Goal: Task Accomplishment & Management: Complete application form

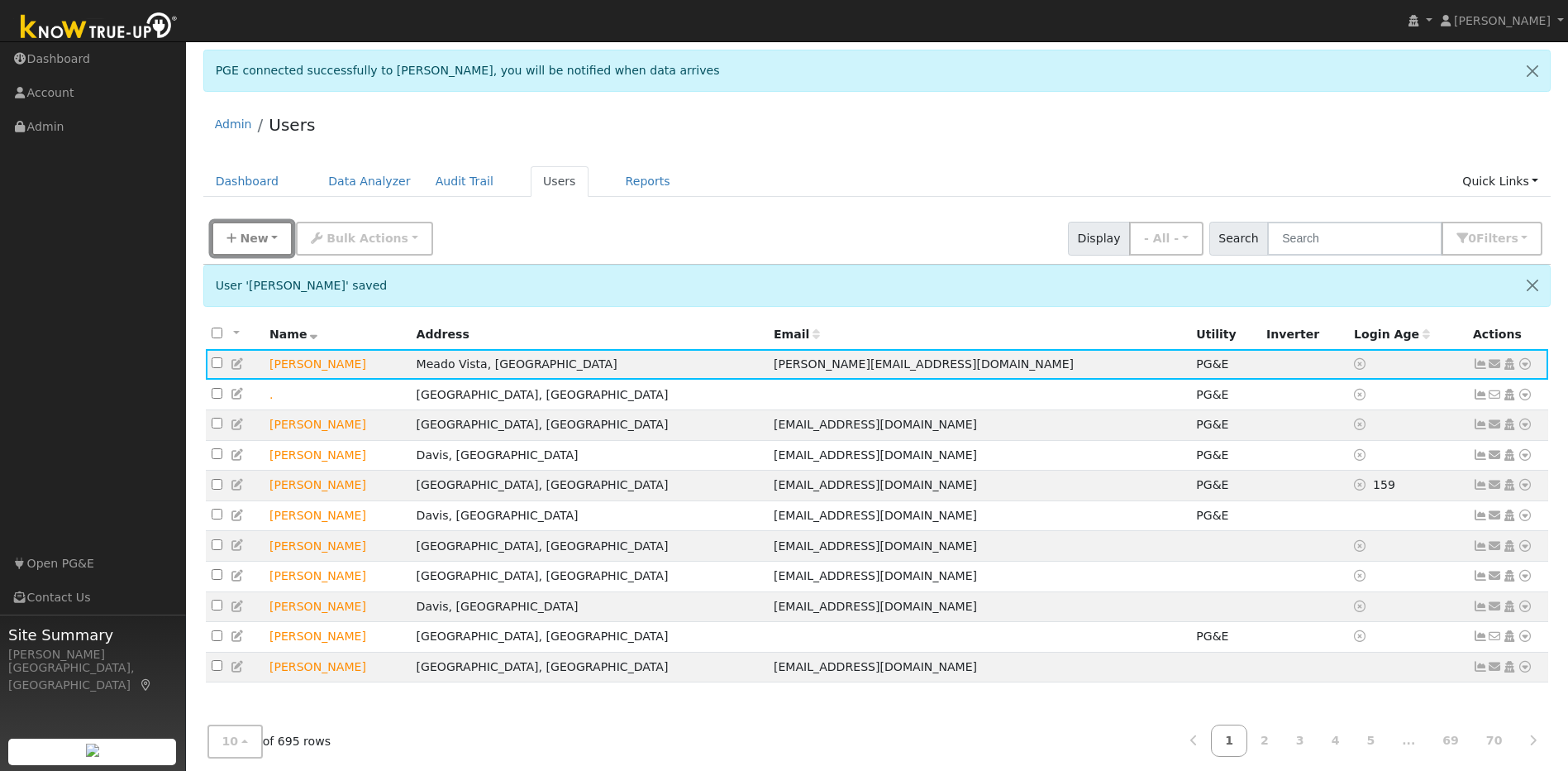
click at [261, 239] on span "New" at bounding box center [254, 238] width 28 height 13
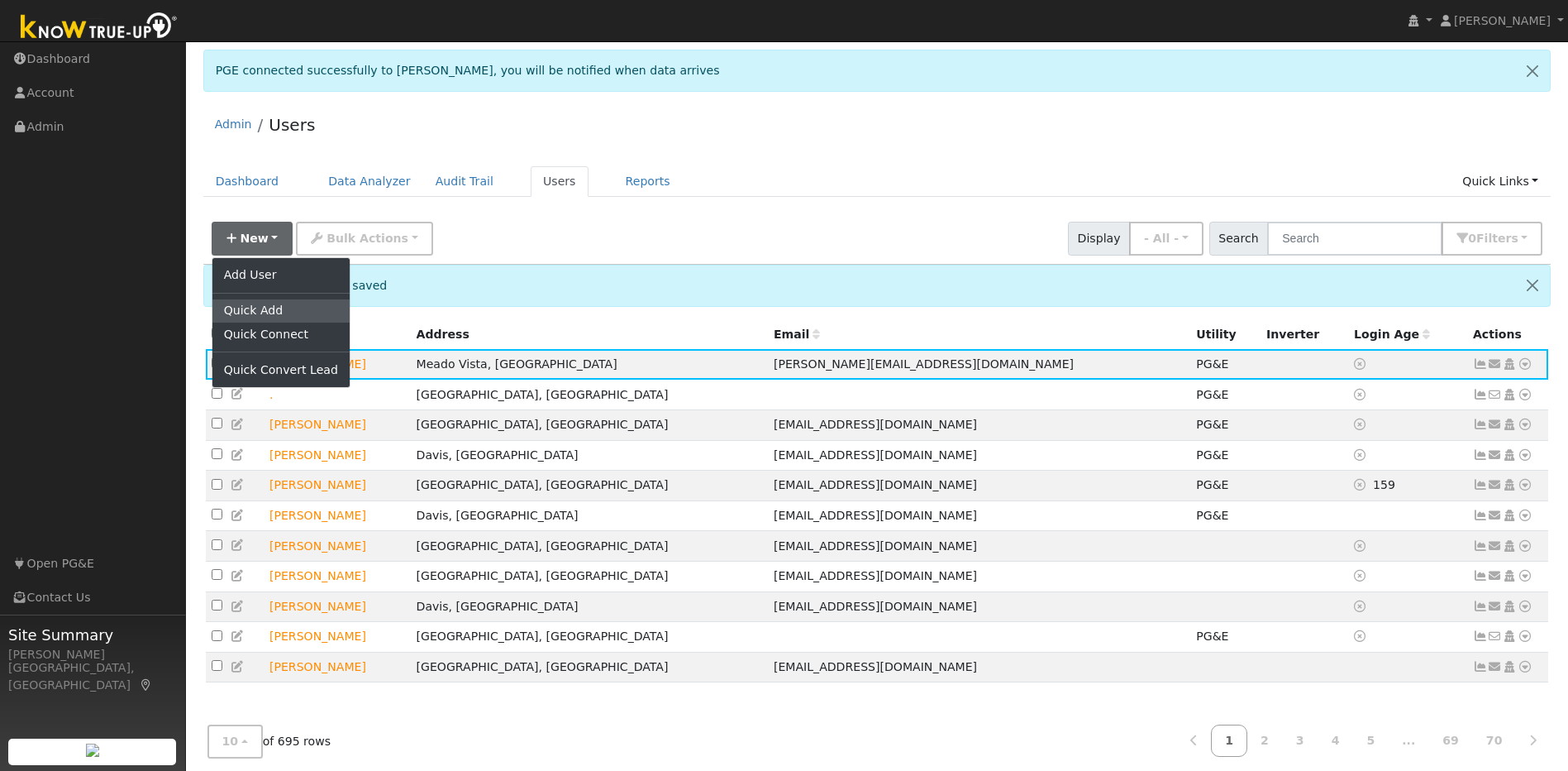
click at [283, 312] on link "Quick Add" at bounding box center [282, 311] width 138 height 23
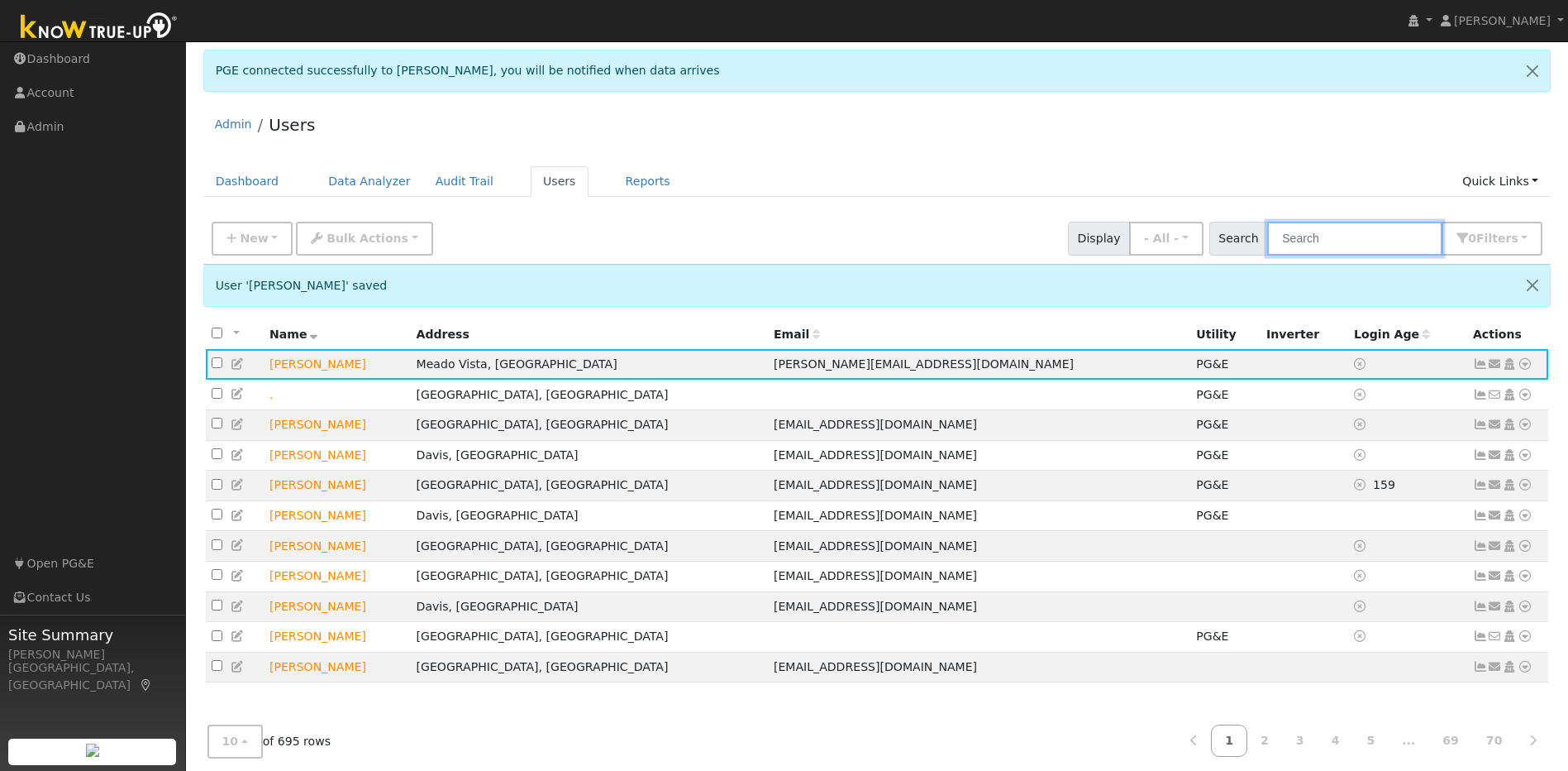
click at [1357, 243] on input "text" at bounding box center [1354, 238] width 176 height 33
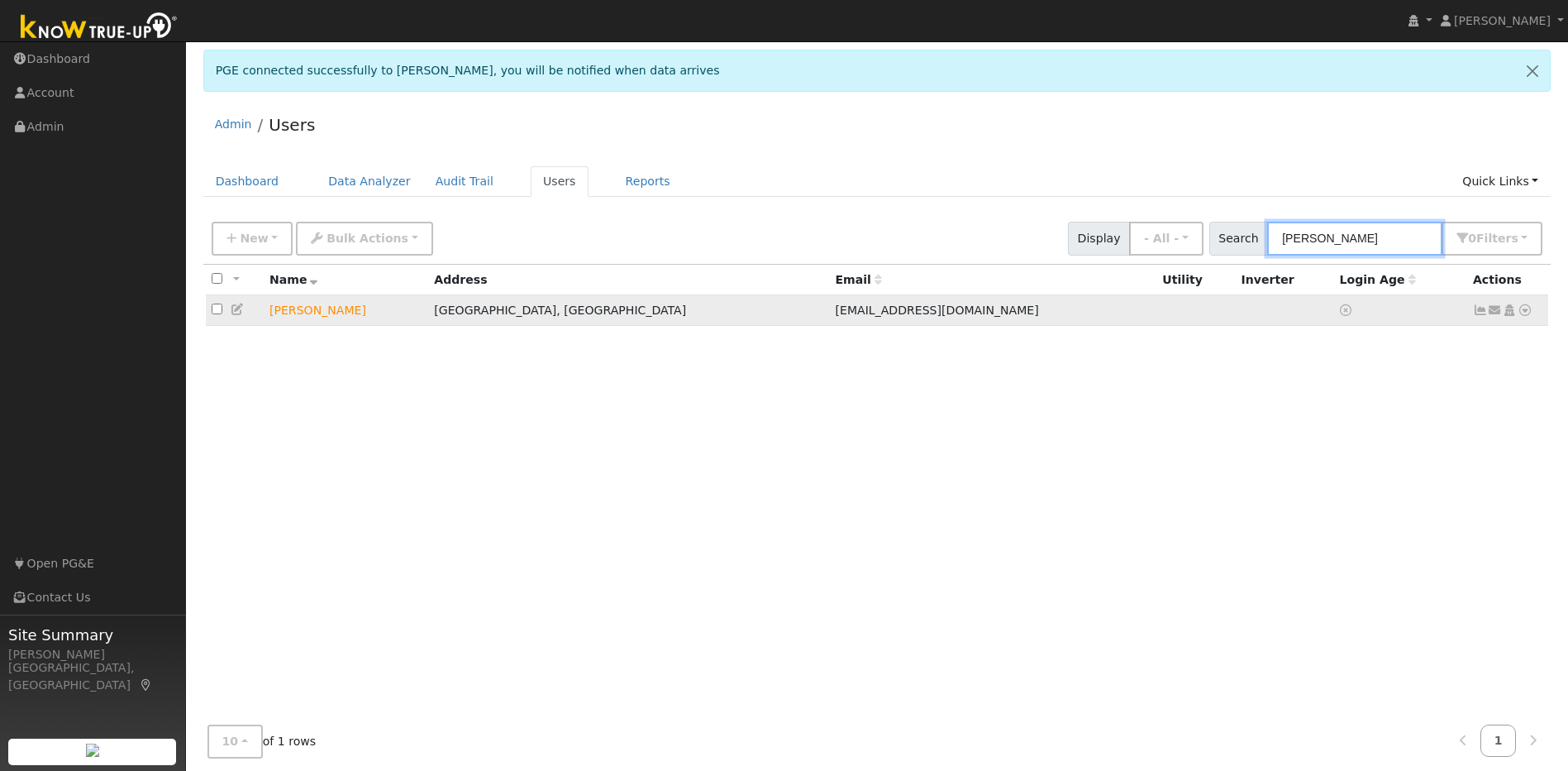
type input "kim smith"
click at [1524, 316] on icon at bounding box center [1525, 310] width 15 height 11
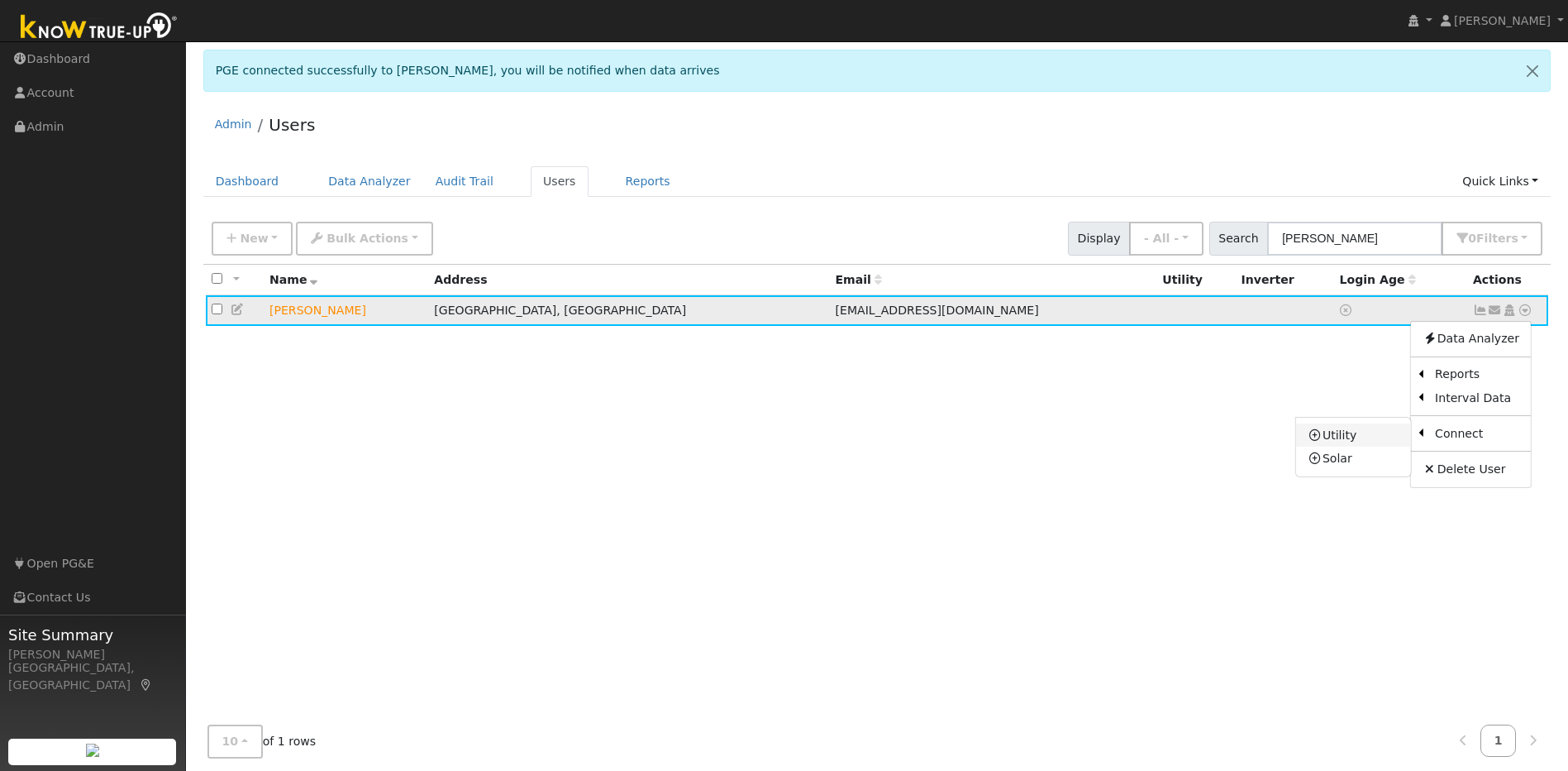
click at [1358, 434] on link "Utility" at bounding box center [1354, 434] width 115 height 23
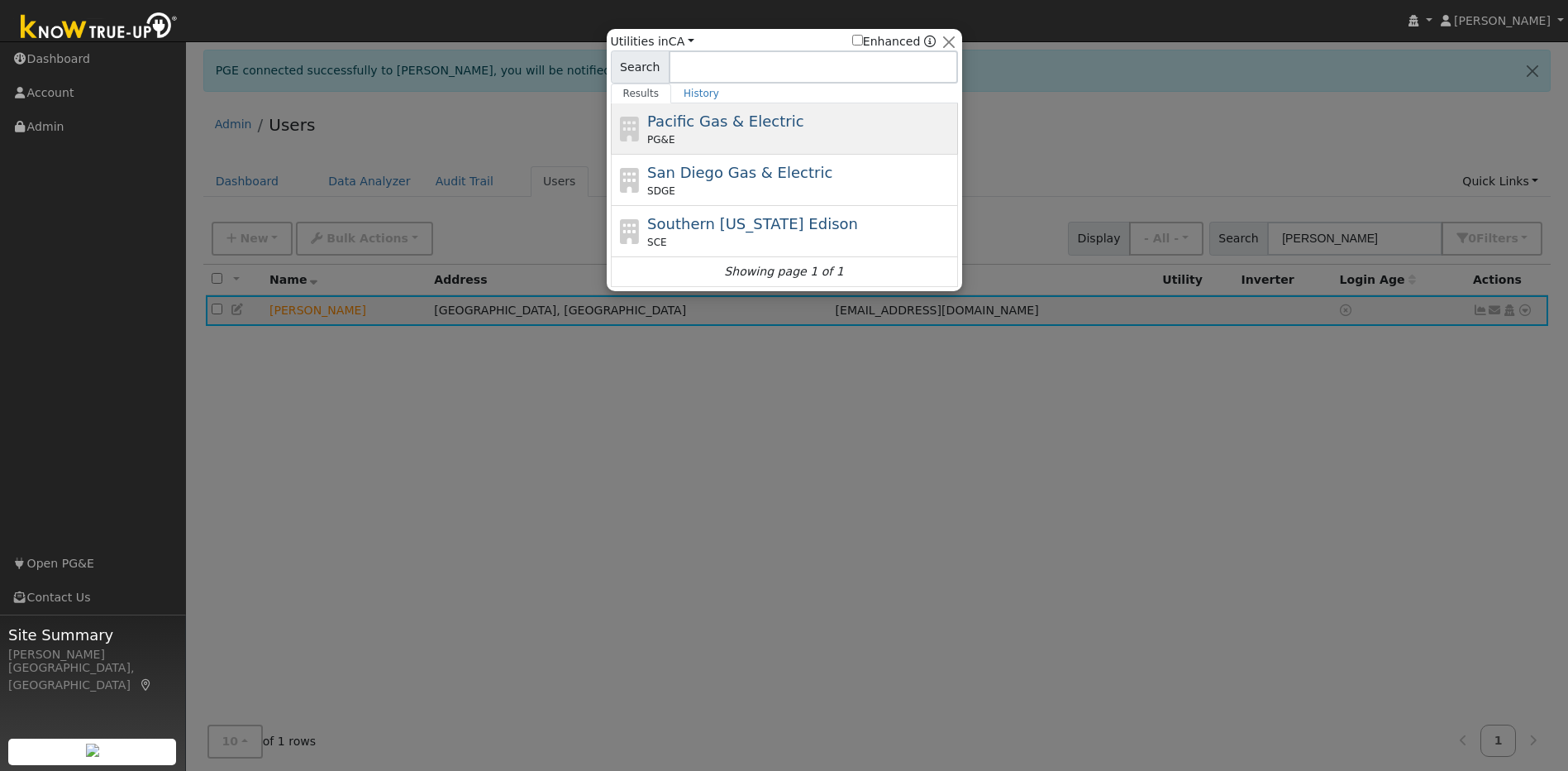
click at [765, 118] on span "Pacific Gas & Electric" at bounding box center [725, 121] width 156 height 18
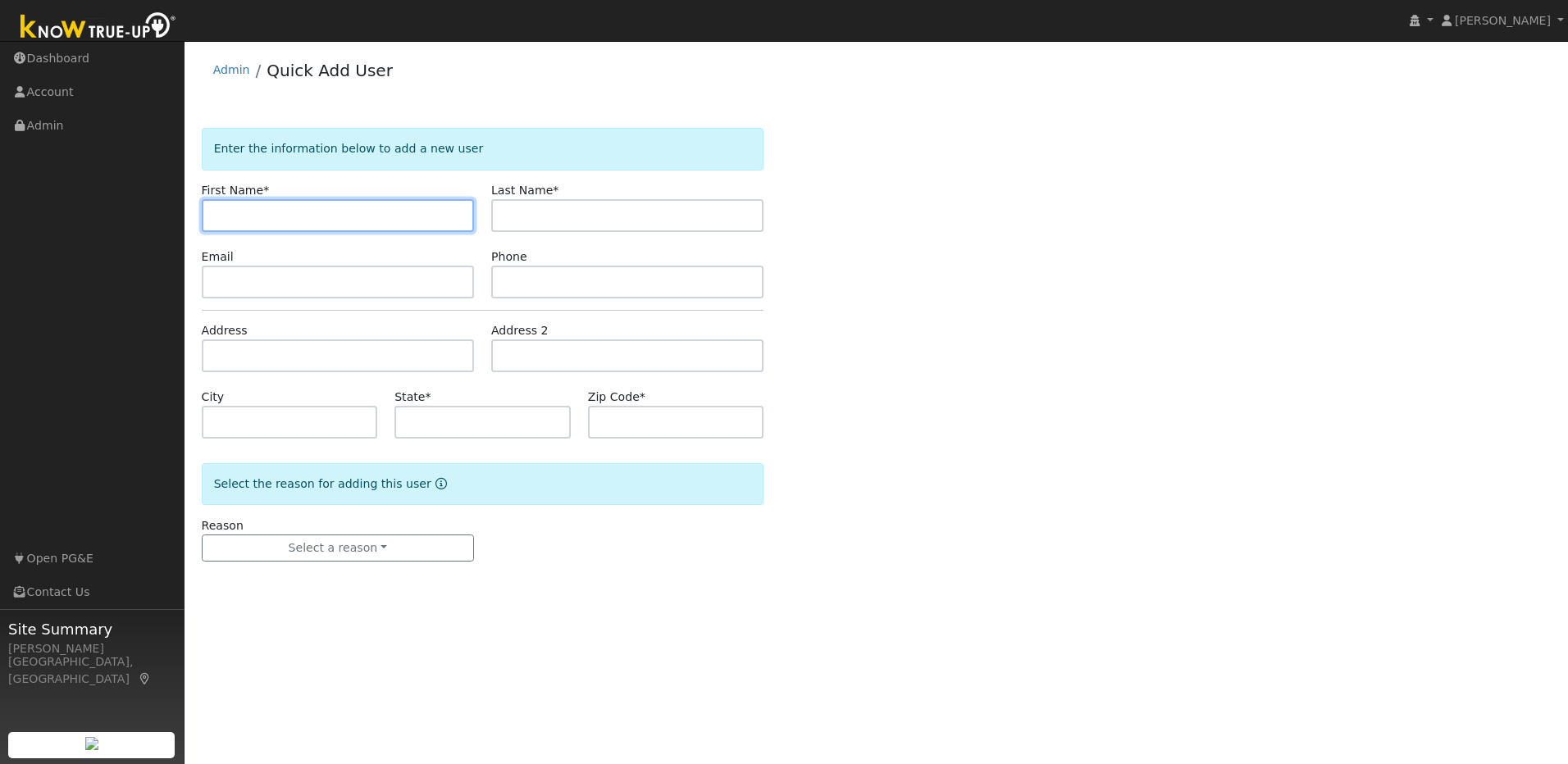
paste input "[PERSON_NAME]"
type input "[PERSON_NAME]"
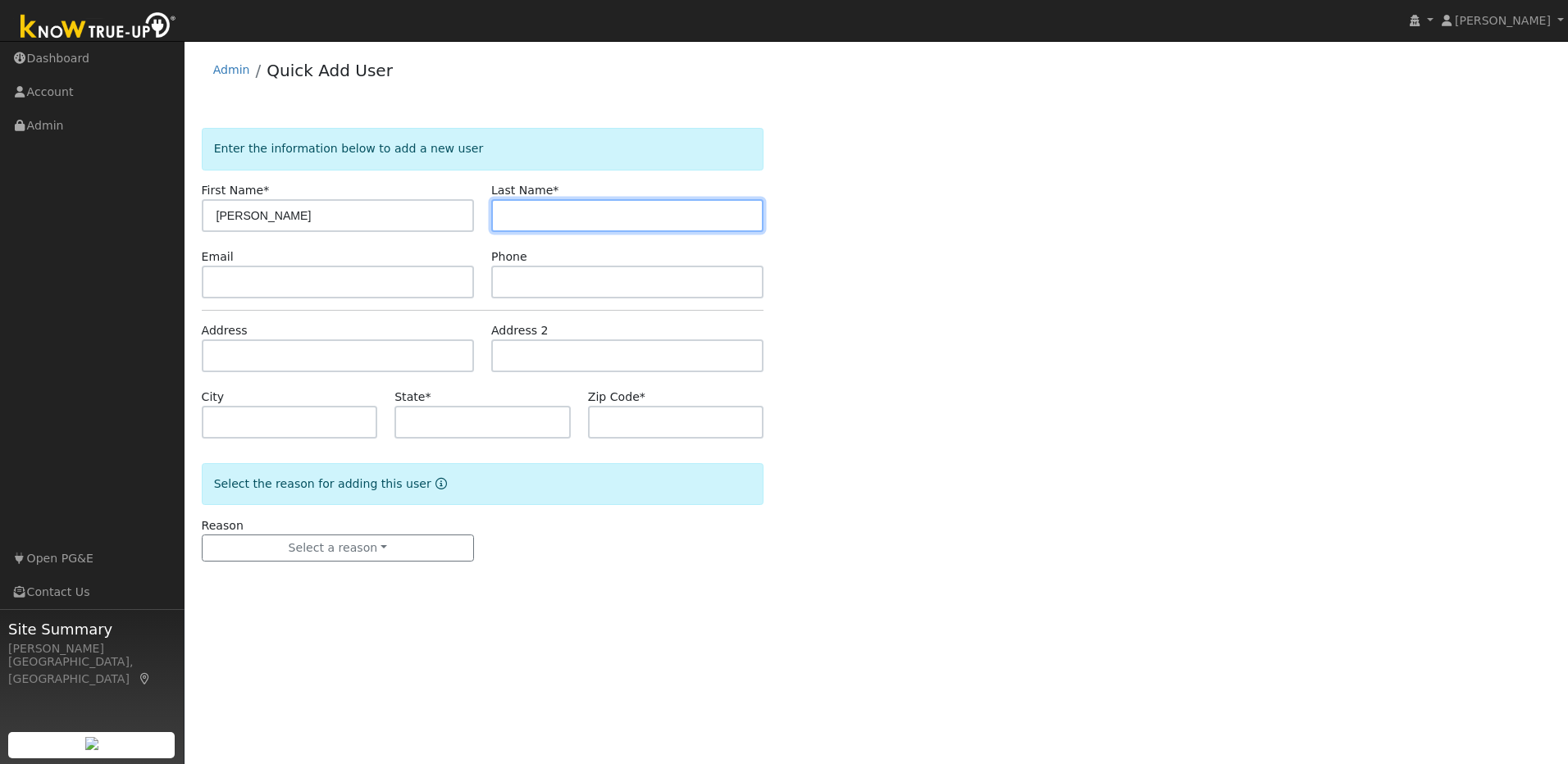
click at [570, 216] on input "text" at bounding box center [627, 216] width 272 height 33
paste input "[PERSON_NAME]"
type input "[PERSON_NAME]"
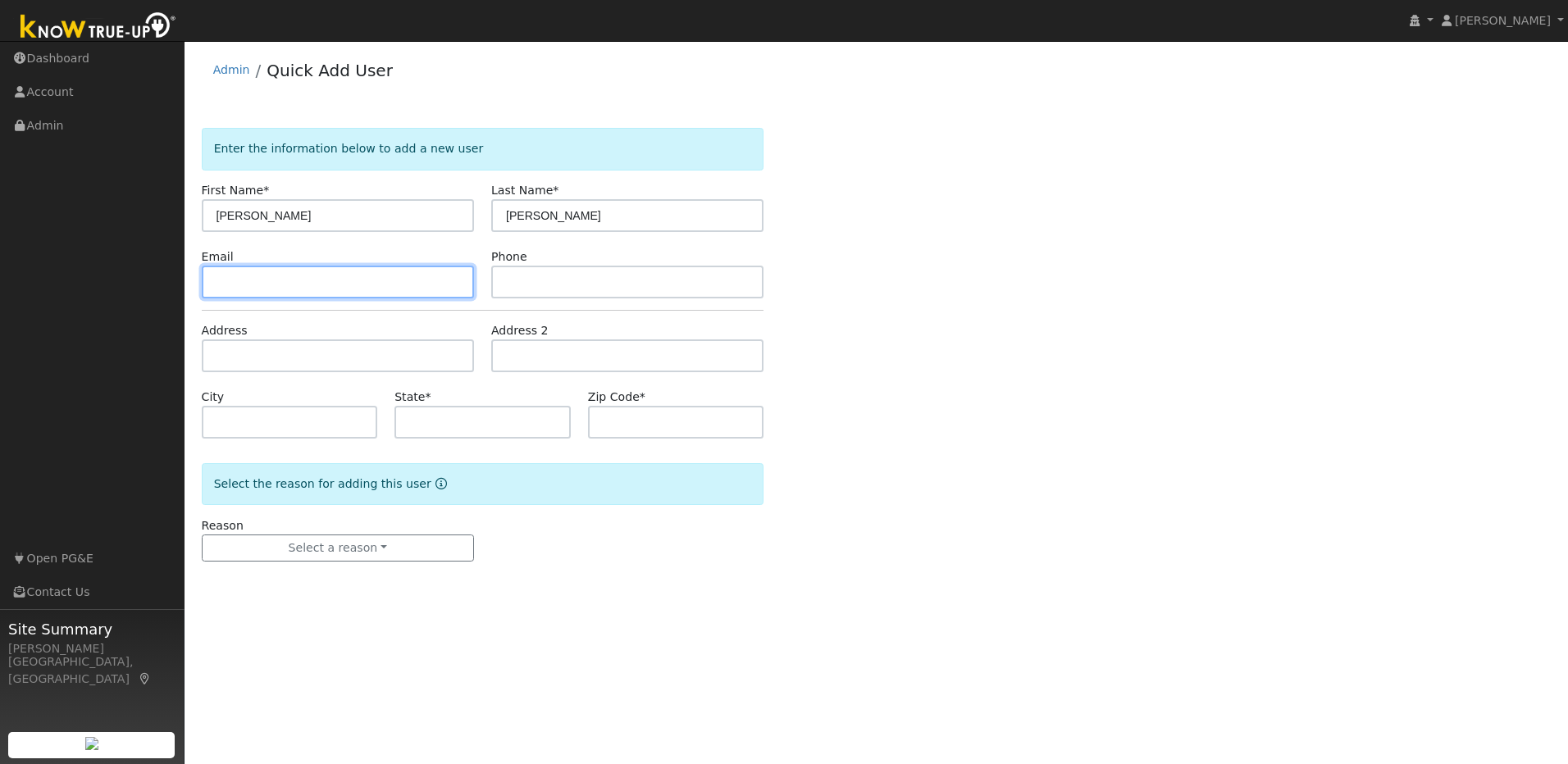
click at [269, 276] on input "text" at bounding box center [337, 282] width 272 height 33
paste input "[EMAIL_ADDRESS][DOMAIN_NAME]"
type input "[EMAIL_ADDRESS][DOMAIN_NAME]"
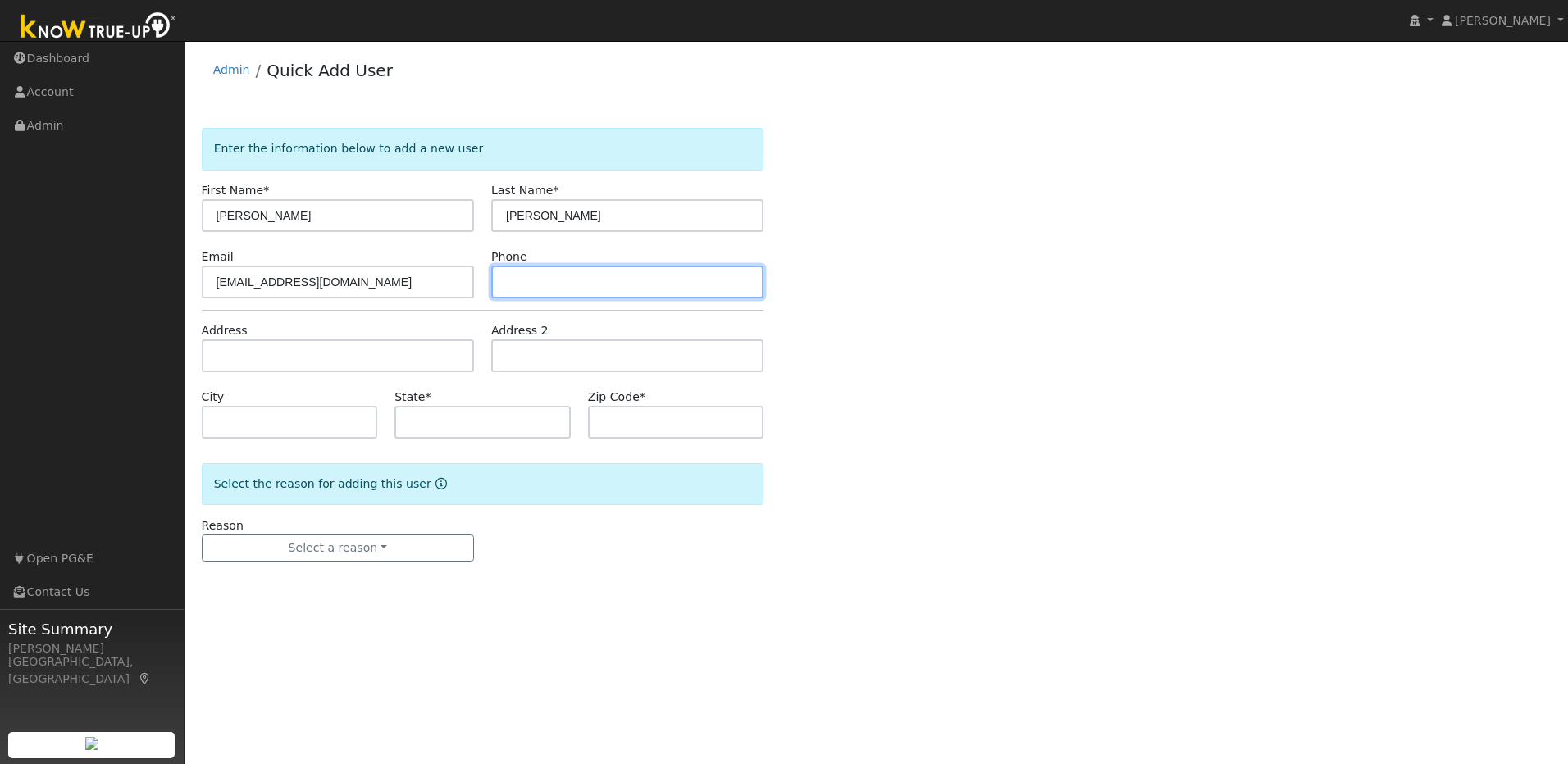
drag, startPoint x: 543, startPoint y: 286, endPoint x: 486, endPoint y: 272, distance: 58.7
click at [541, 286] on input "text" at bounding box center [627, 282] width 272 height 33
paste input "[PHONE_NUMBER]"
type input "[PHONE_NUMBER]"
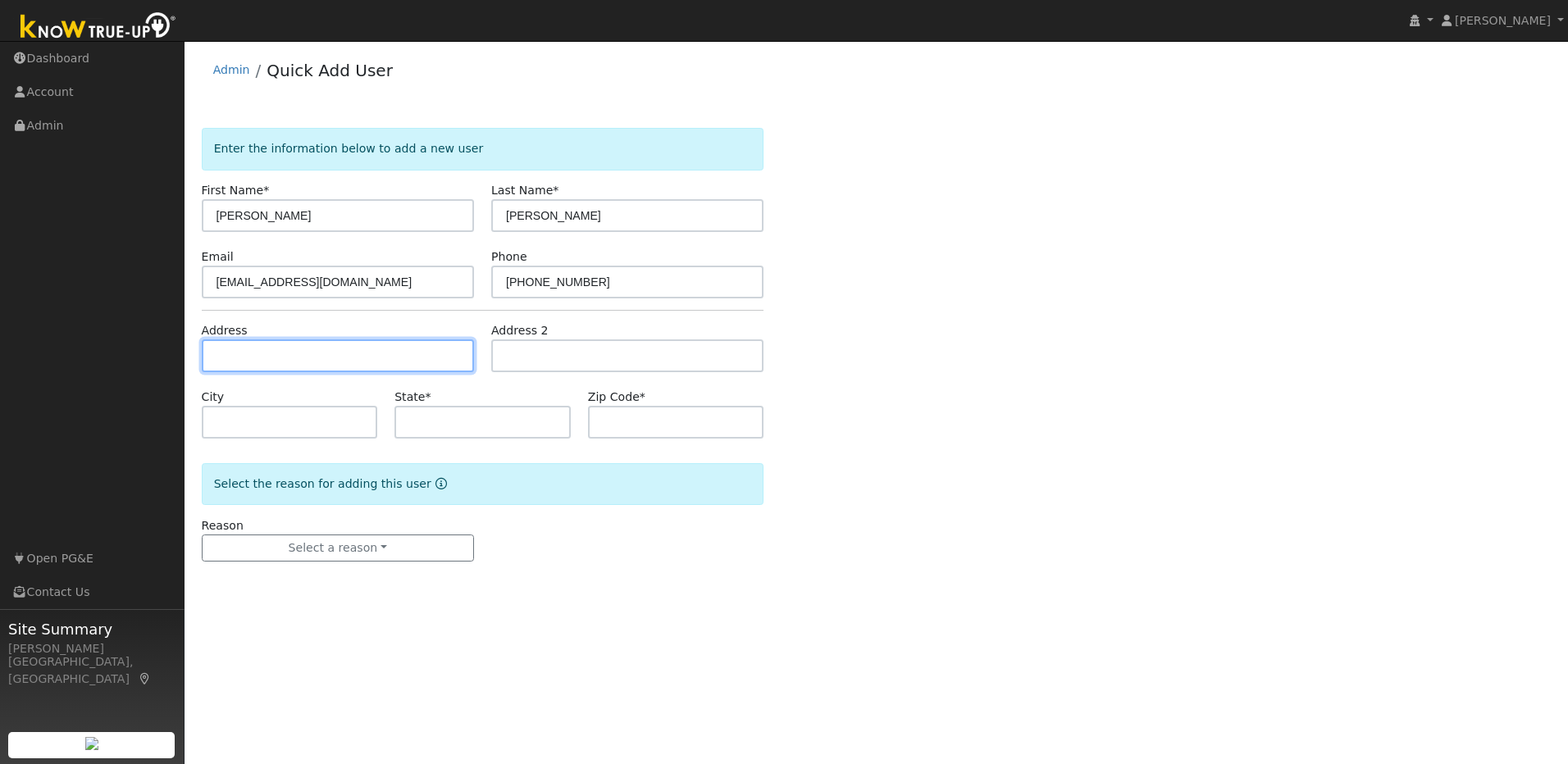
click at [364, 356] on input "text" at bounding box center [337, 356] width 272 height 33
paste input "9350 Bush St."
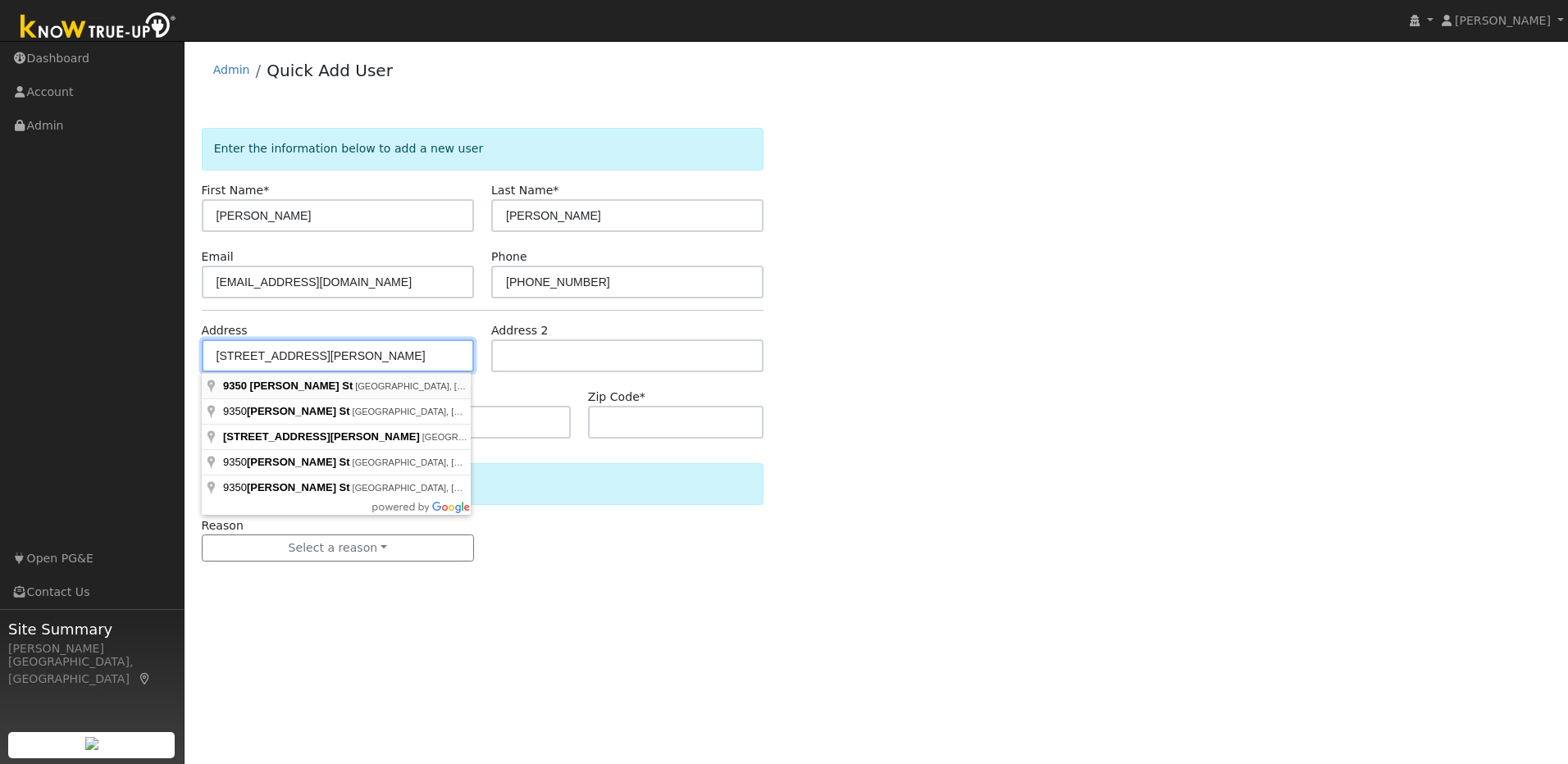
type input "[STREET_ADDRESS][PERSON_NAME]"
type input "[GEOGRAPHIC_DATA]"
type input "CA"
type input "95669"
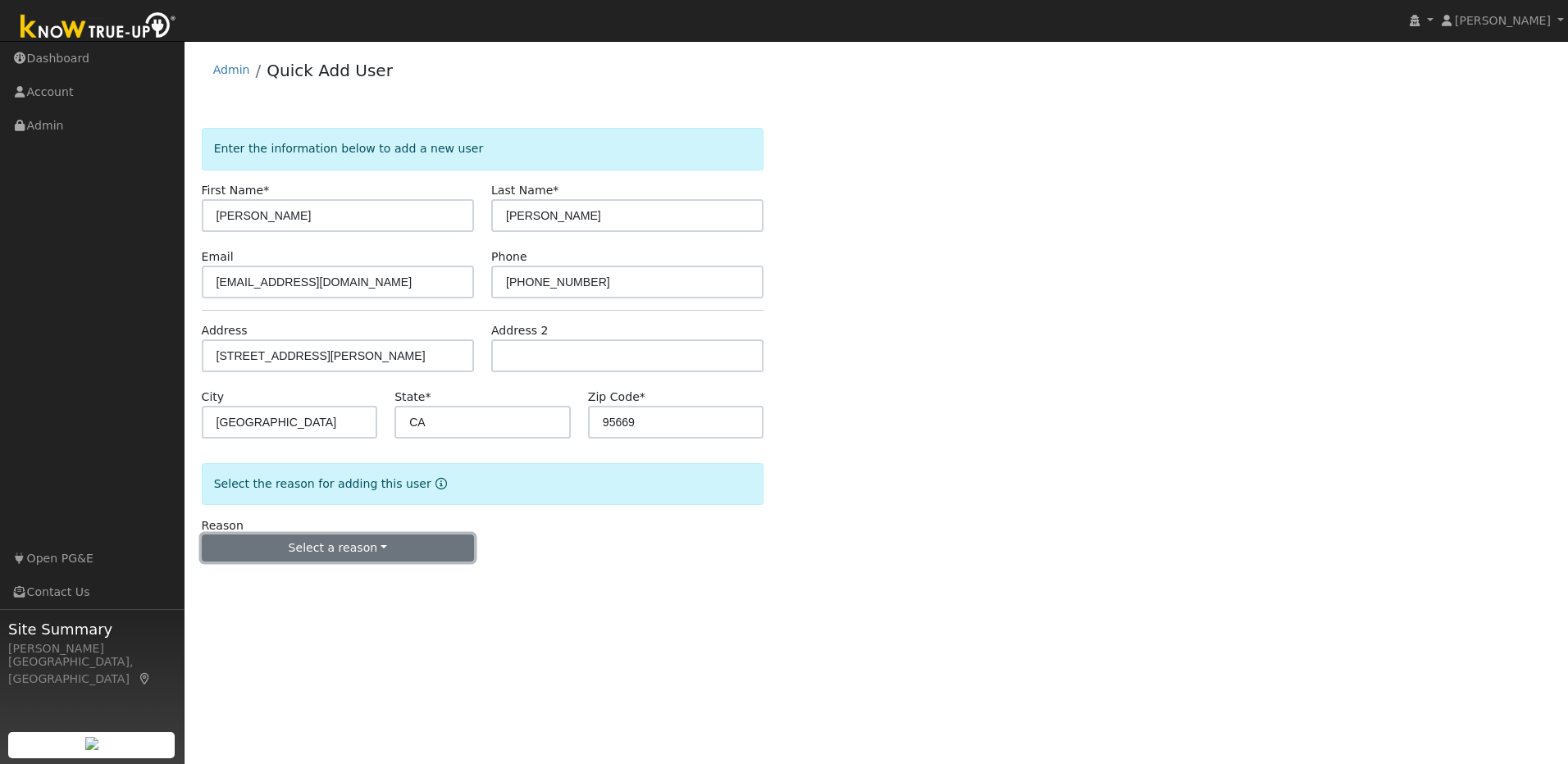
click at [383, 553] on button "Select a reason" at bounding box center [337, 548] width 272 height 28
click at [305, 583] on link "New lead" at bounding box center [293, 582] width 182 height 23
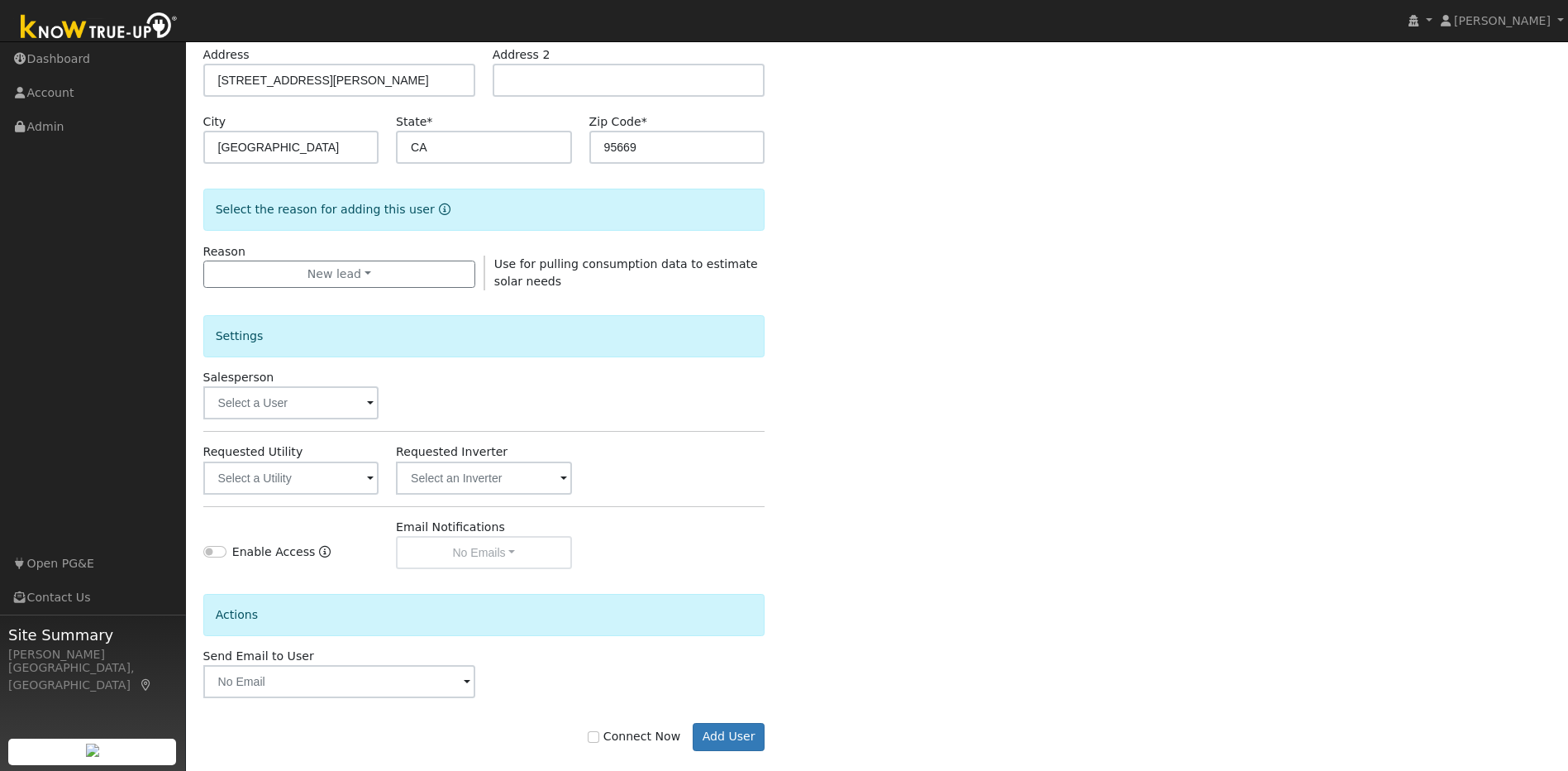
scroll to position [300, 0]
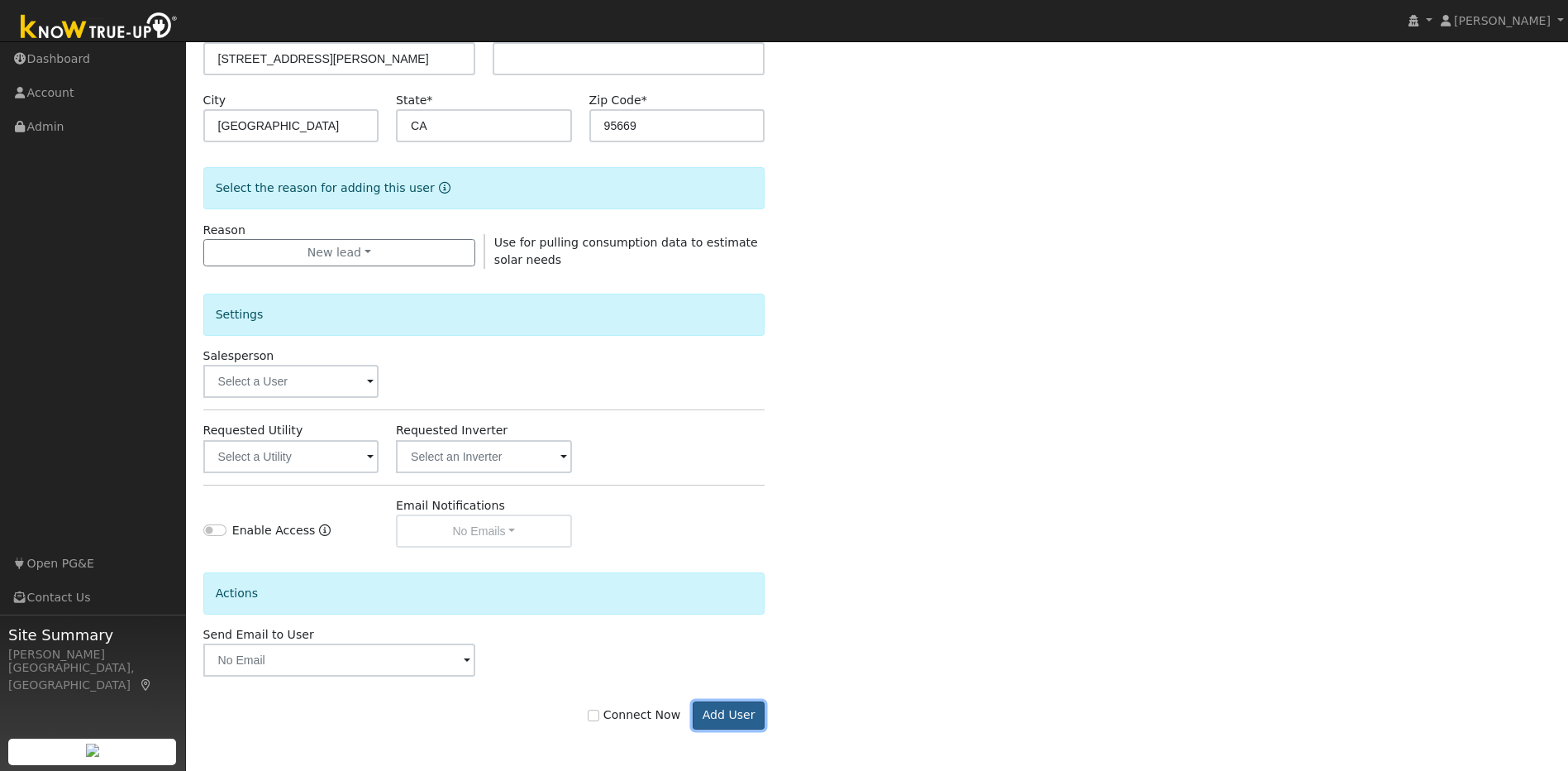
click at [720, 715] on button "Add User" at bounding box center [728, 715] width 72 height 28
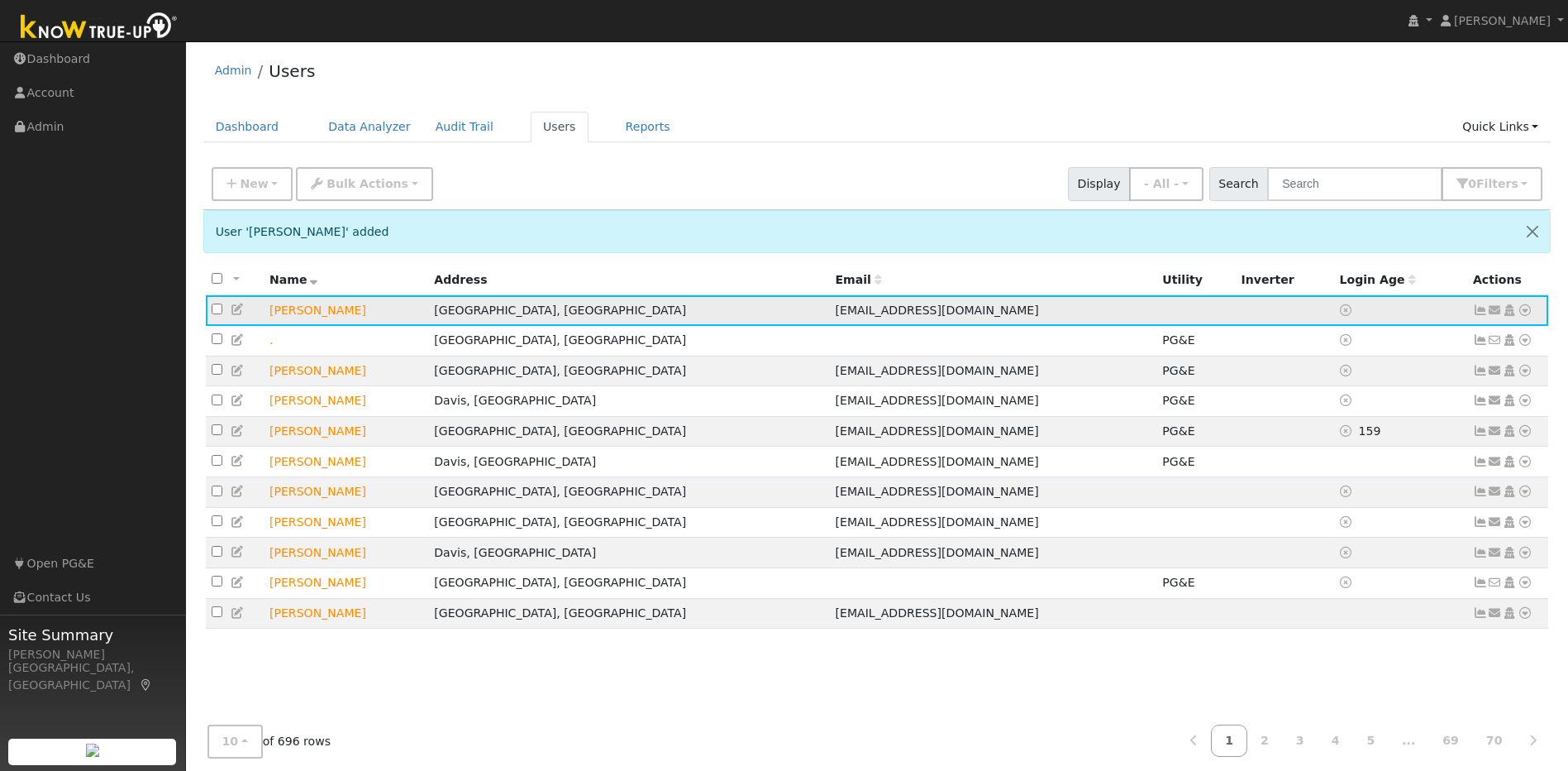
click at [238, 313] on icon at bounding box center [238, 309] width 15 height 11
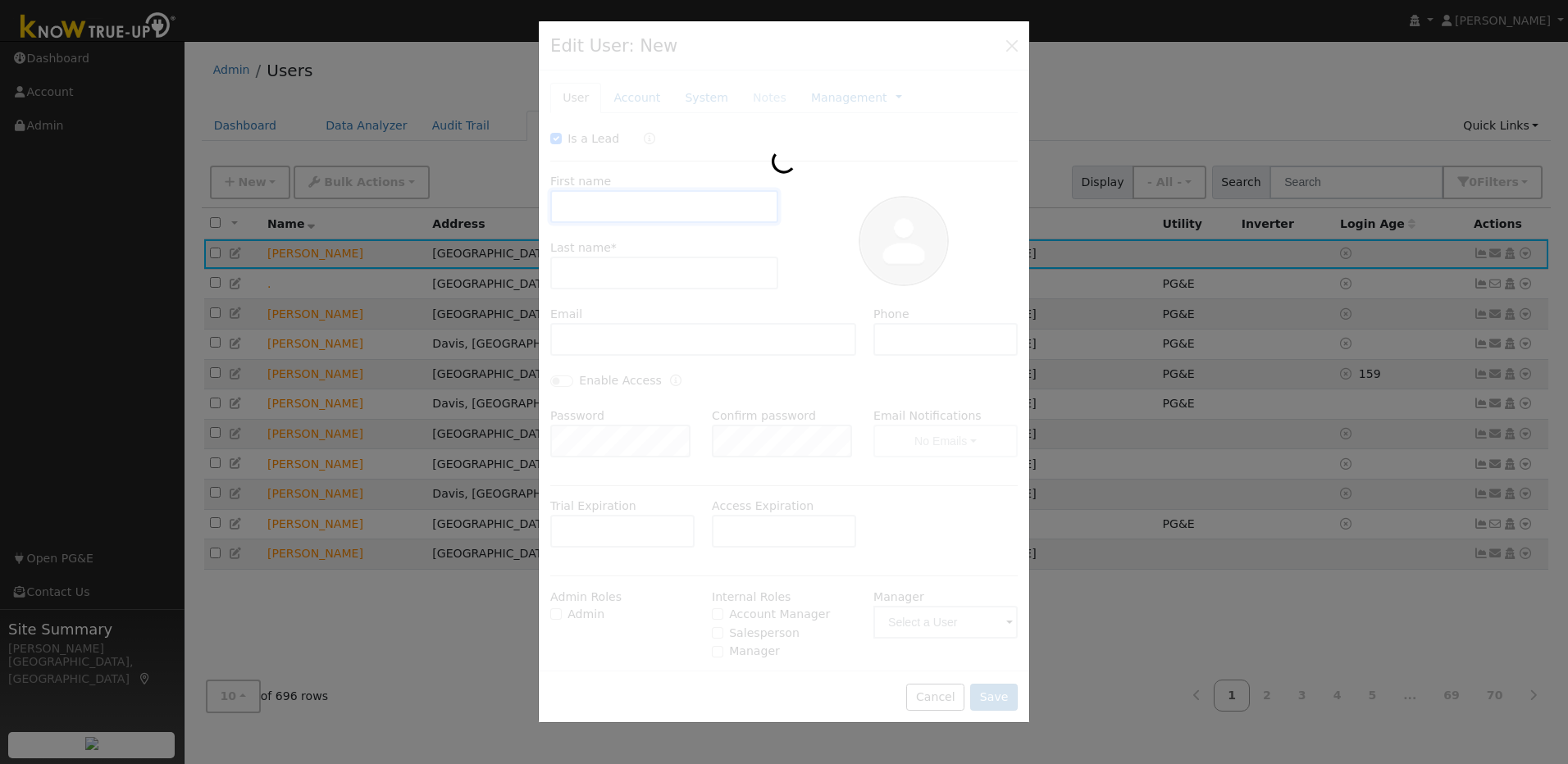
checkbox input "true"
type input "[PERSON_NAME]"
type input "[EMAIL_ADDRESS][DOMAIN_NAME]"
type input "[PHONE_NUMBER]"
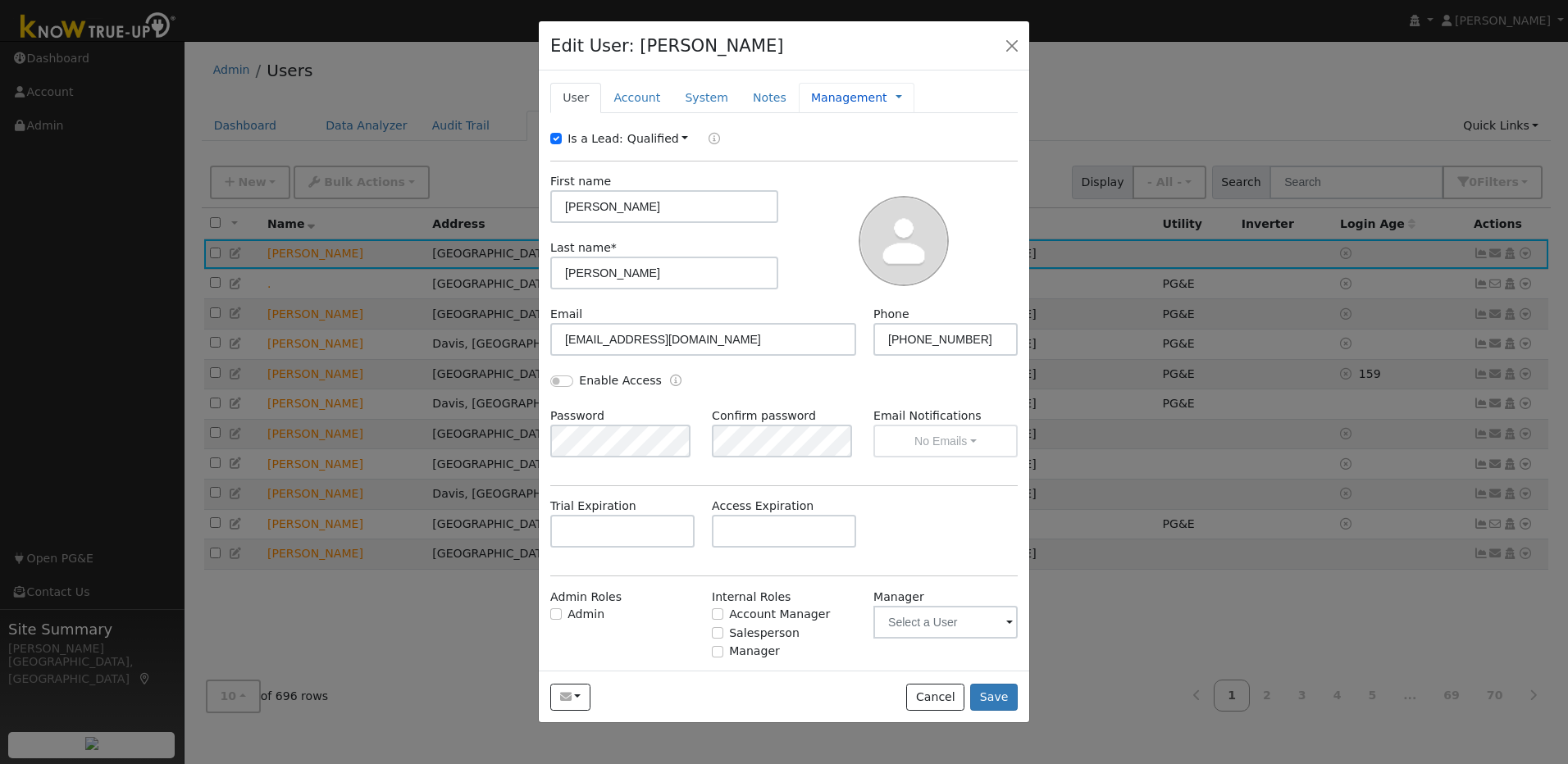
click at [811, 97] on link "Management" at bounding box center [849, 98] width 77 height 18
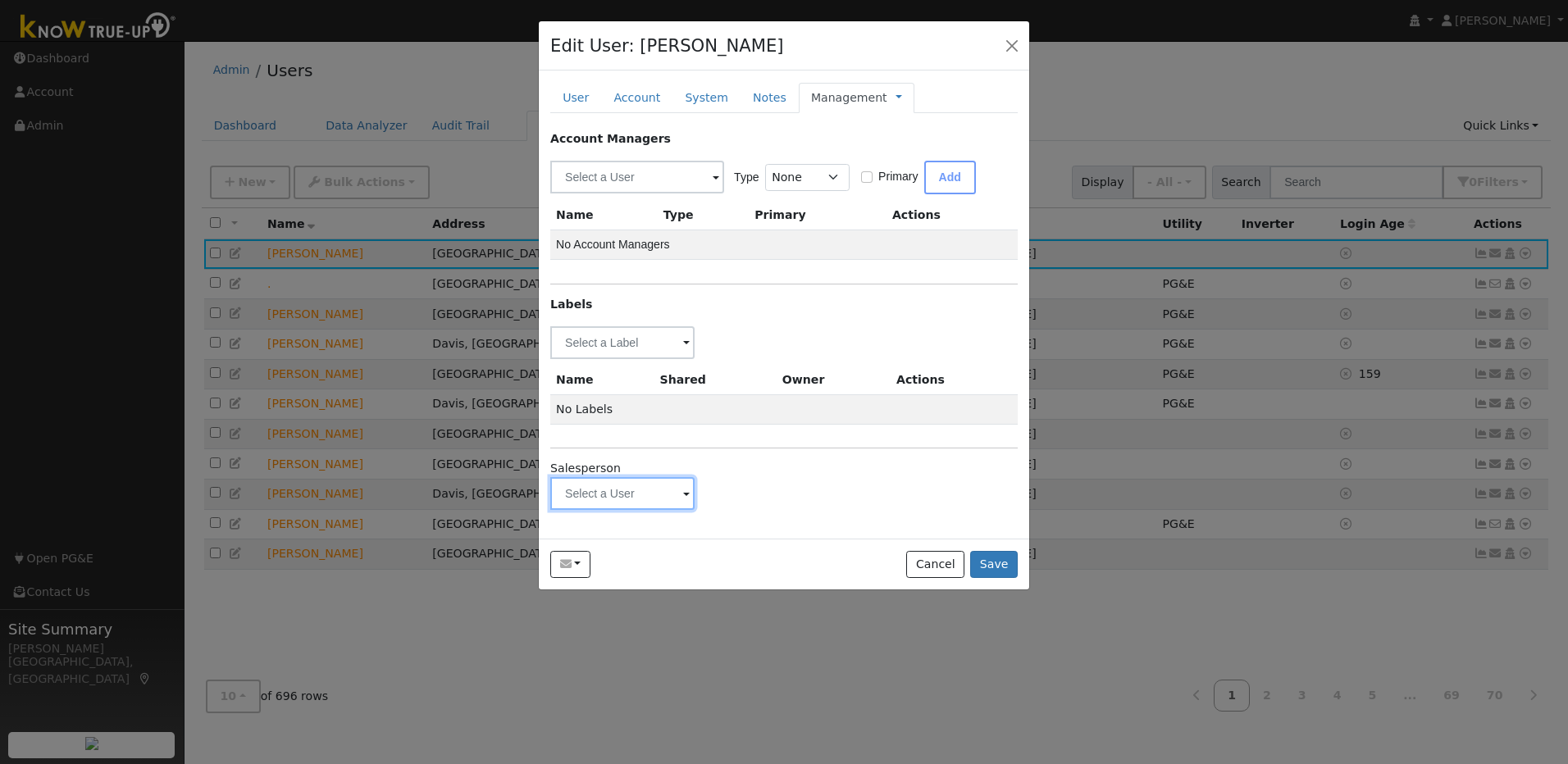
click at [589, 500] on input "text" at bounding box center [622, 494] width 145 height 33
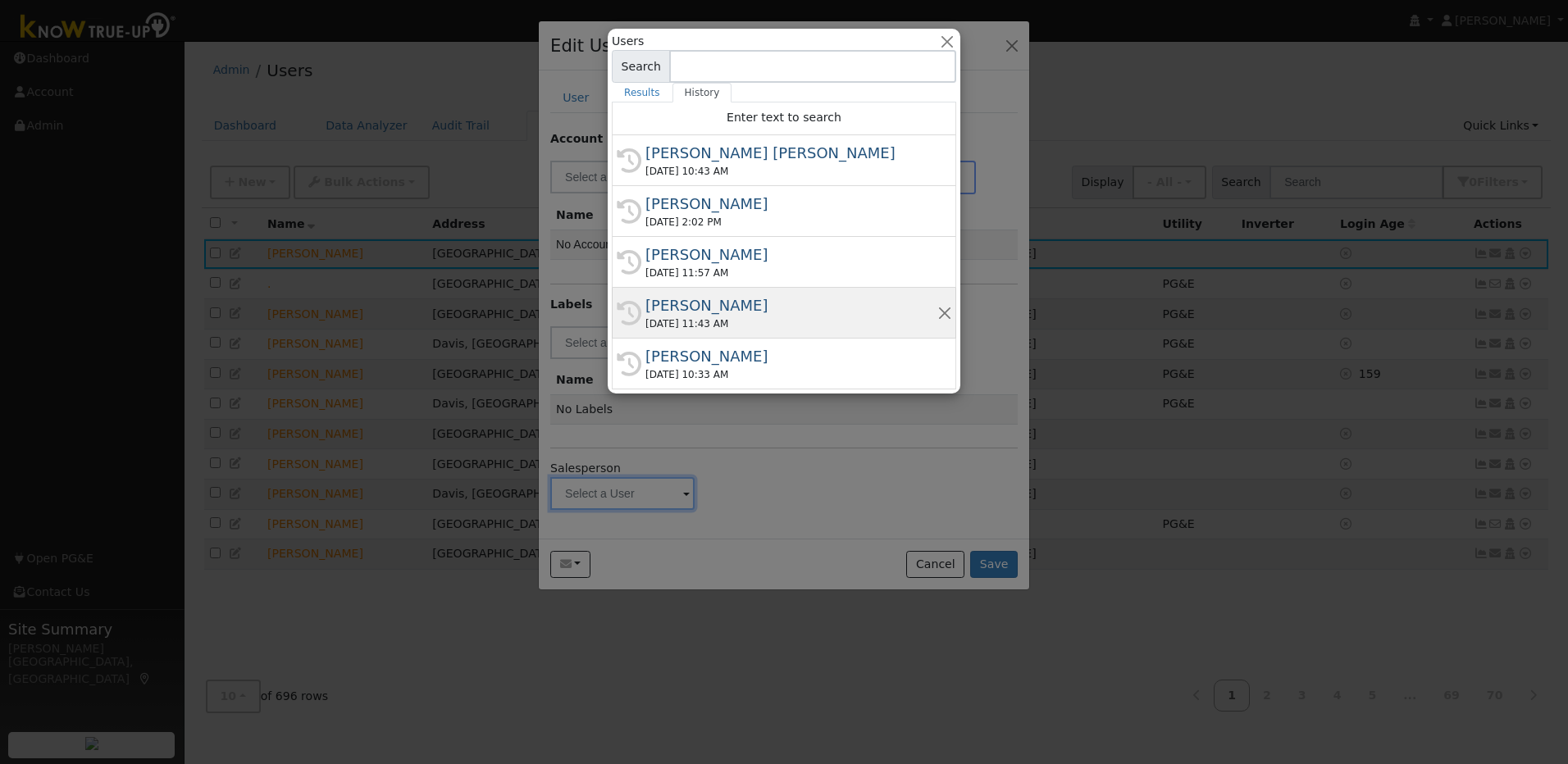
click at [721, 312] on div "[PERSON_NAME]" at bounding box center [791, 305] width 292 height 22
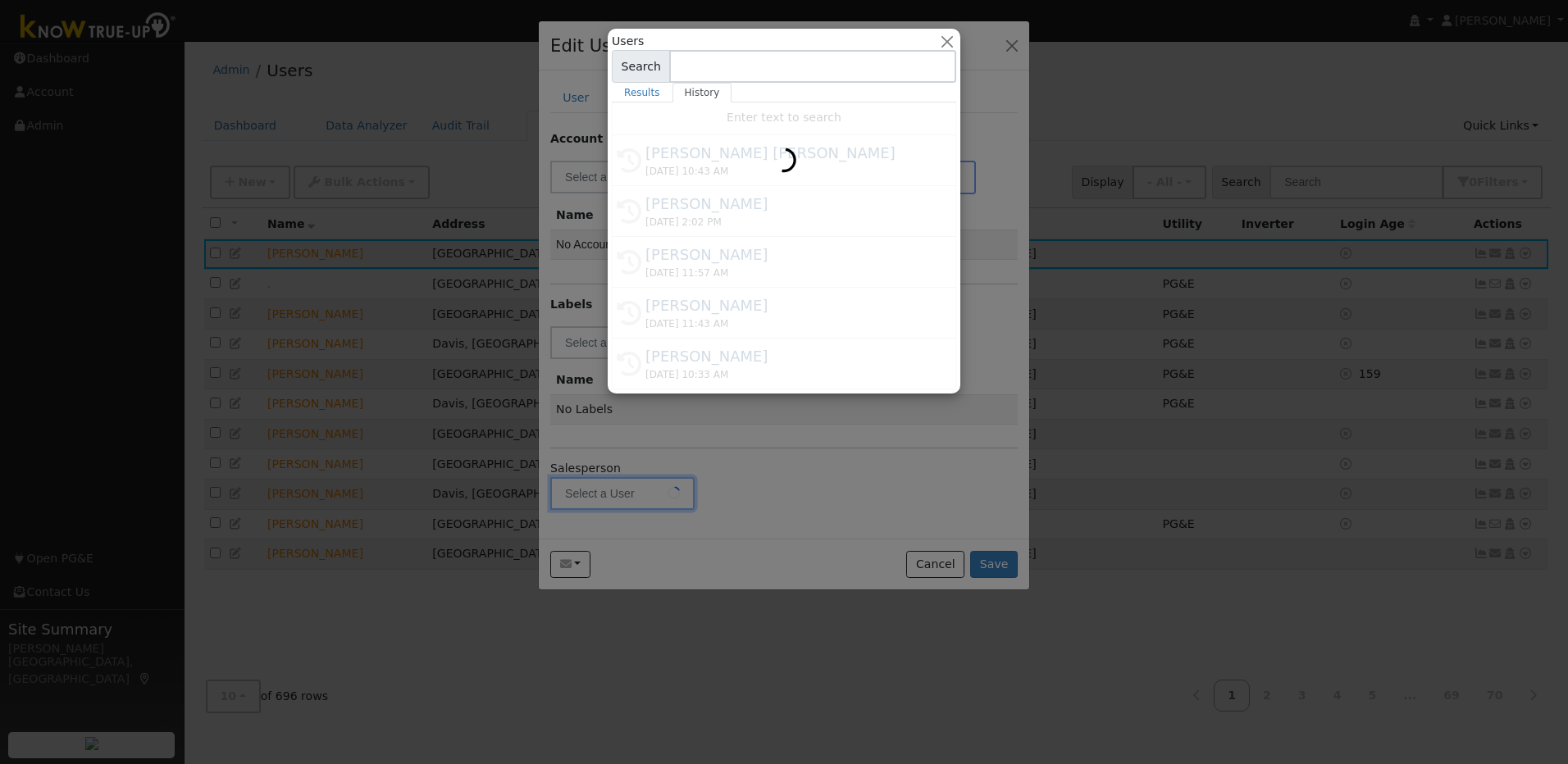
type input "[PERSON_NAME]"
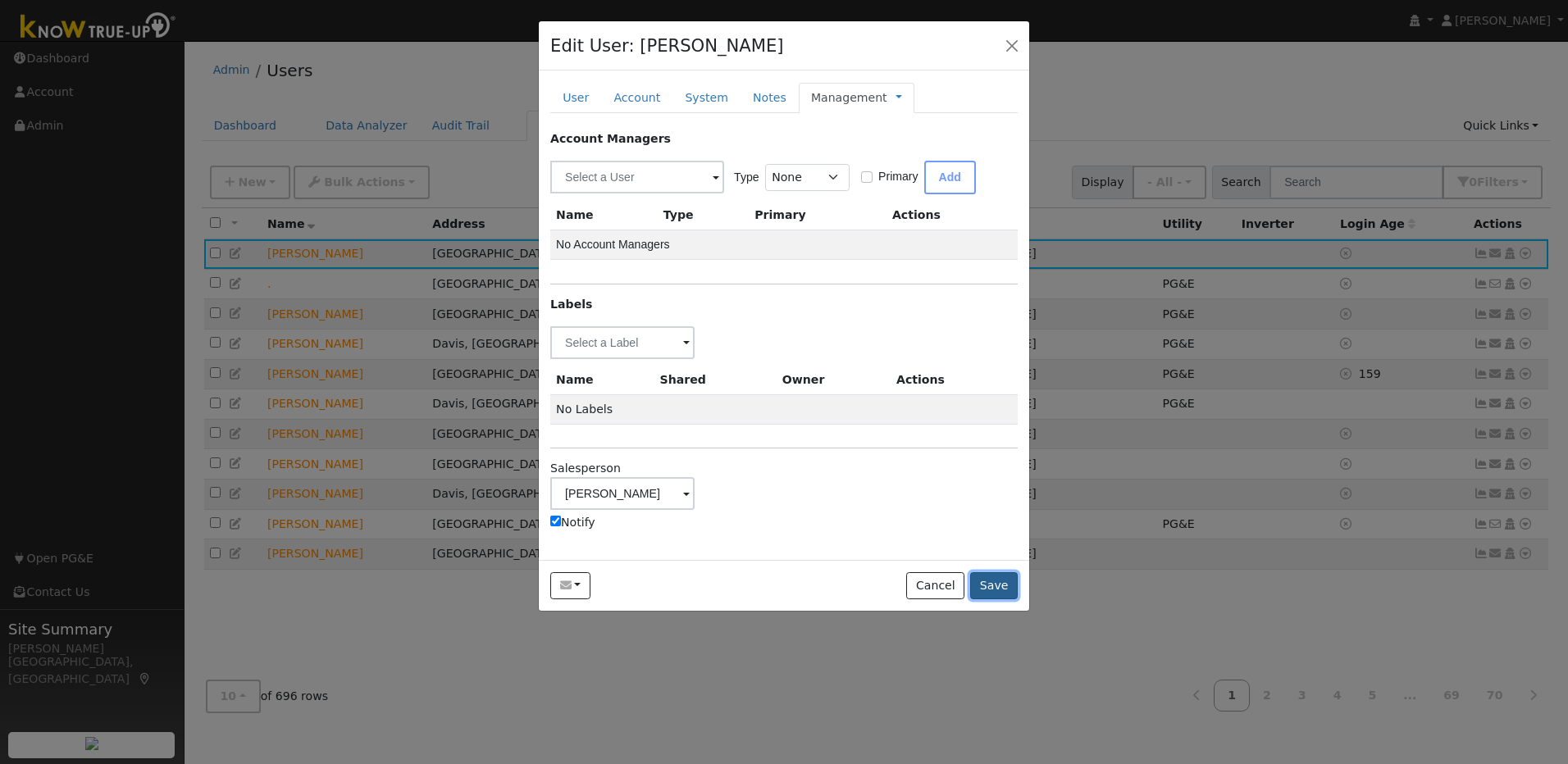
click at [989, 591] on button "Save" at bounding box center [994, 586] width 48 height 28
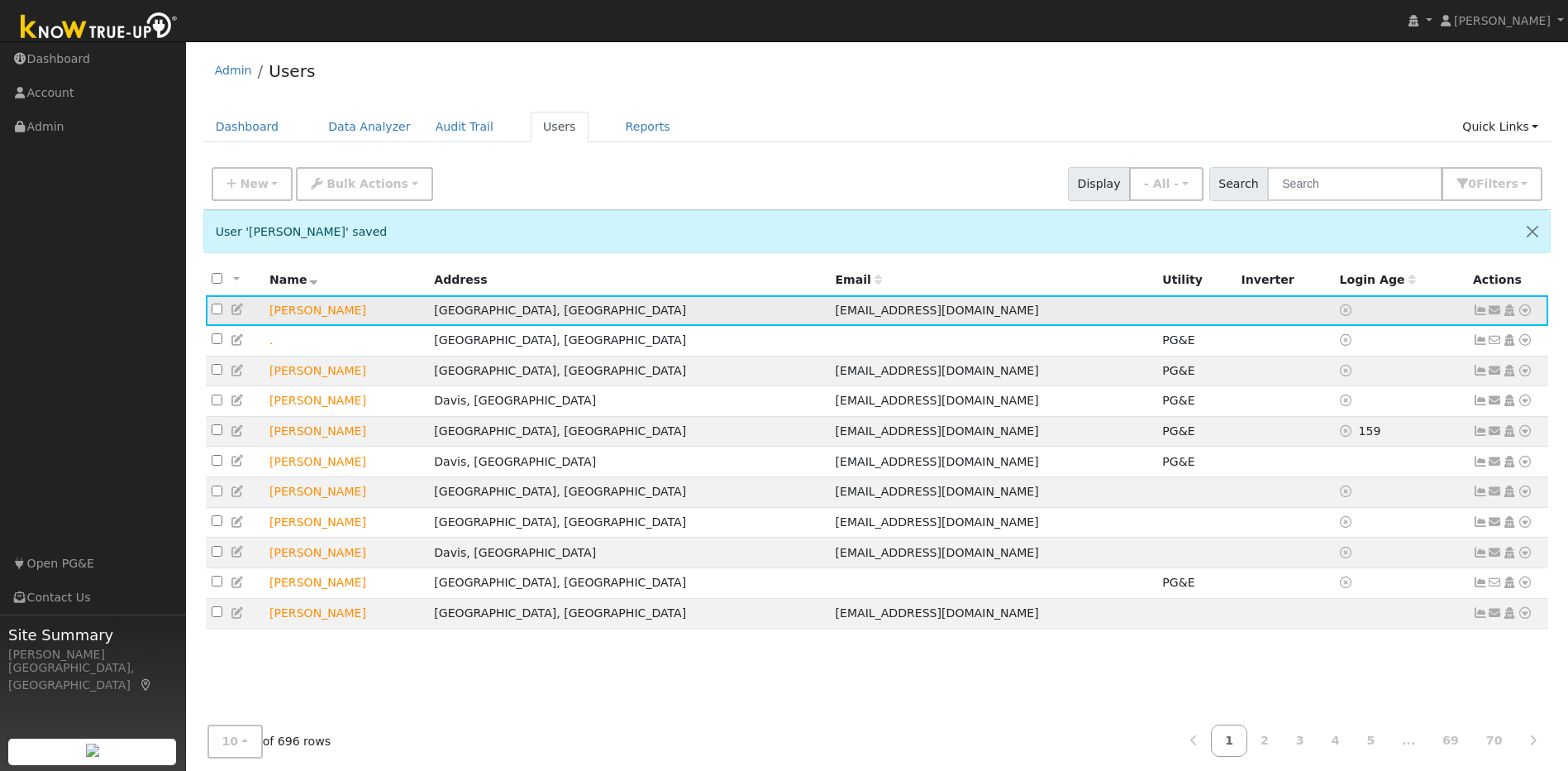
click at [1528, 312] on icon at bounding box center [1525, 310] width 15 height 11
click at [1364, 439] on link "Utility" at bounding box center [1354, 434] width 115 height 23
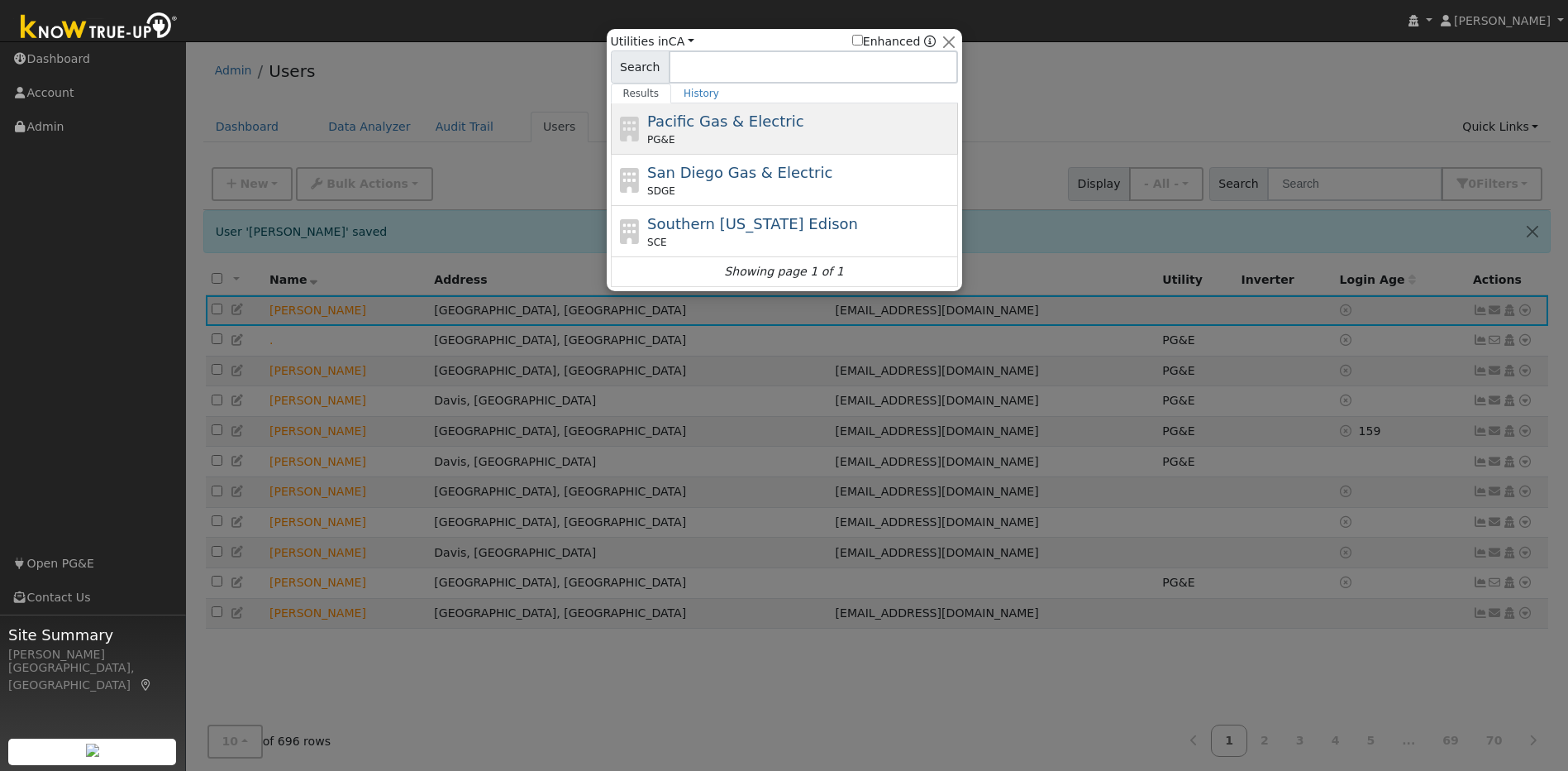
click at [758, 136] on div "PG&E" at bounding box center [800, 140] width 307 height 15
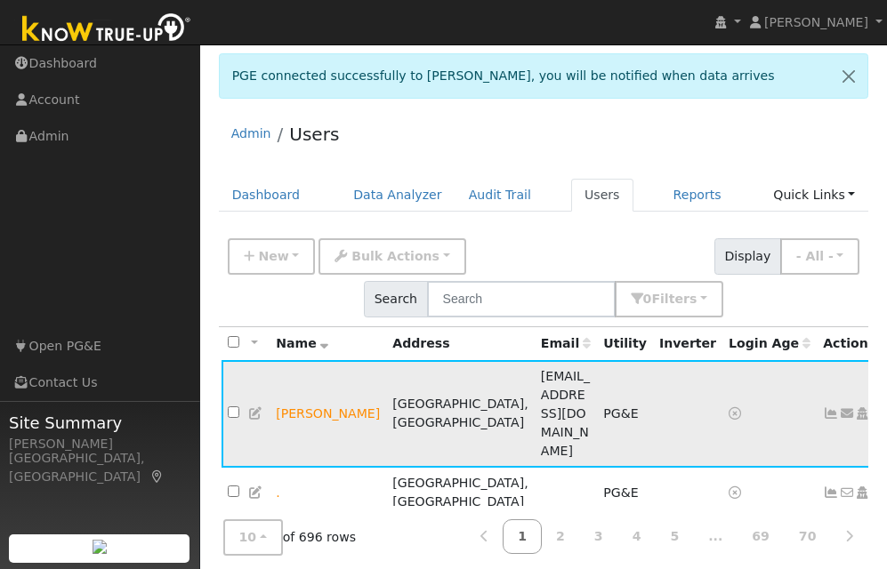
click at [823, 407] on icon at bounding box center [831, 413] width 16 height 12
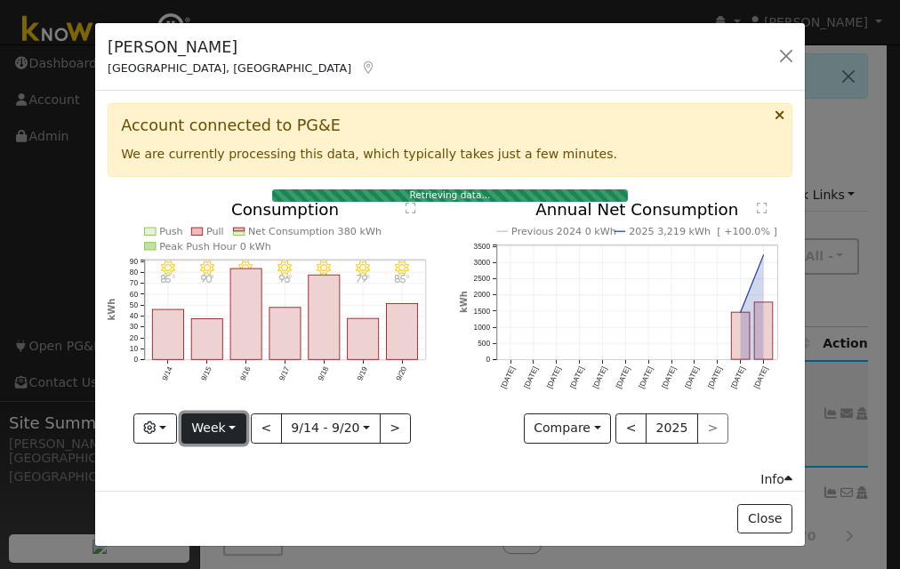
click at [202, 429] on button "Week" at bounding box center [213, 429] width 65 height 30
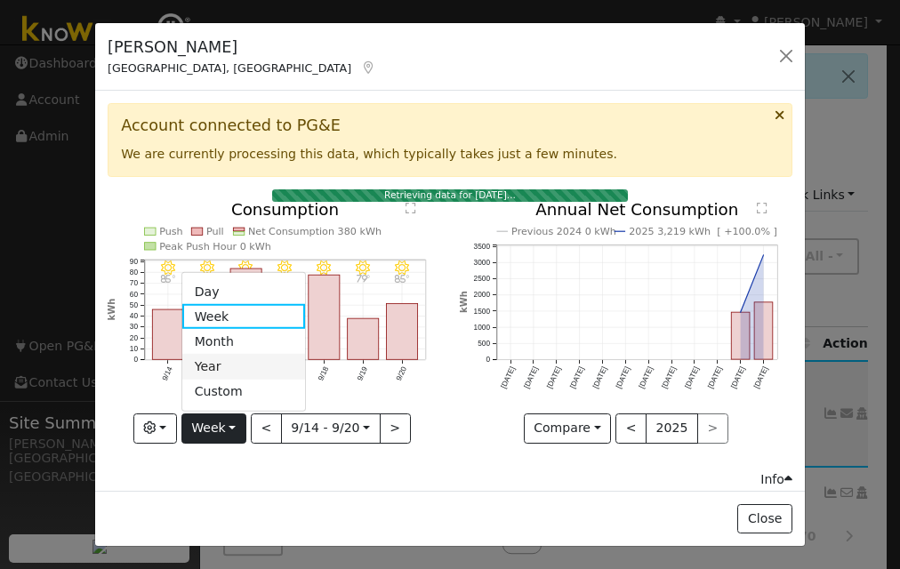
click at [221, 365] on link "Year" at bounding box center [244, 366] width 124 height 25
type input "[DATE]"
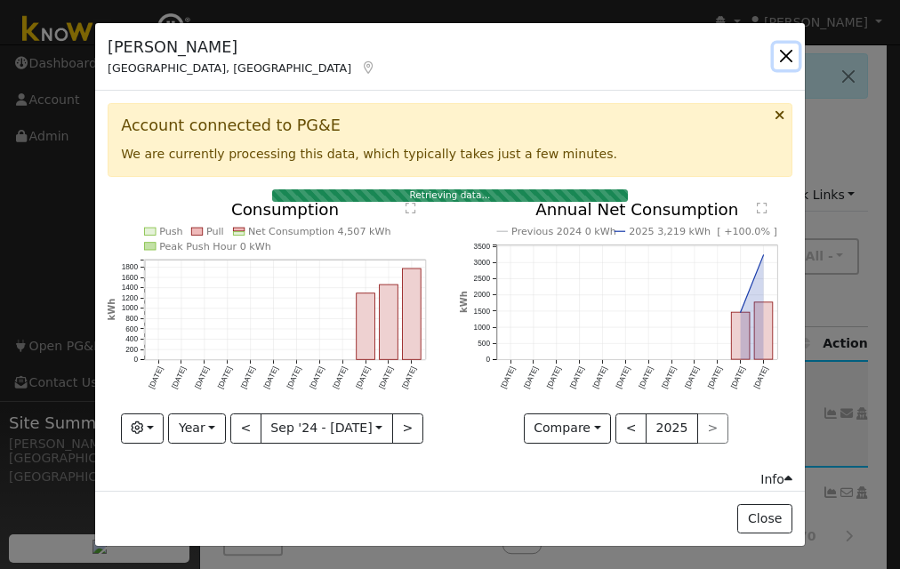
click at [782, 65] on button "button" at bounding box center [786, 56] width 25 height 25
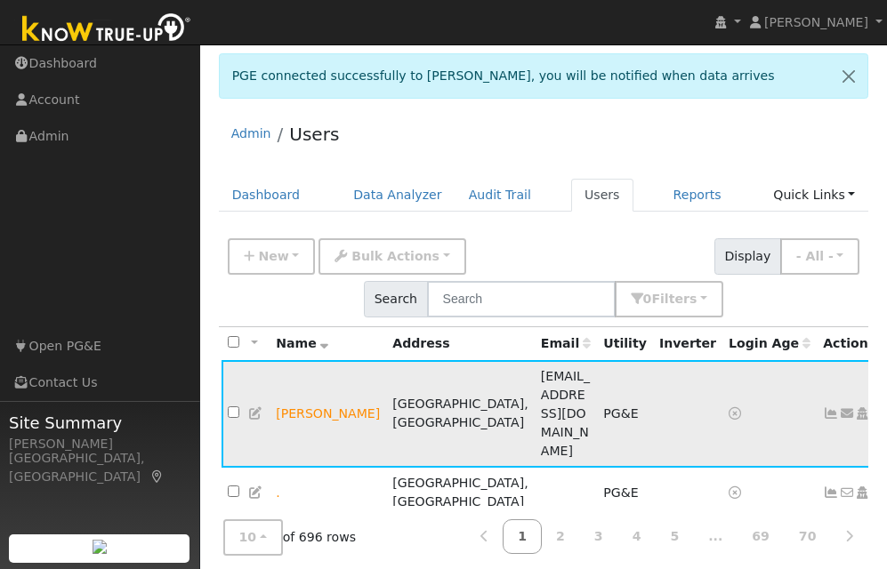
click at [259, 407] on icon at bounding box center [256, 413] width 16 height 12
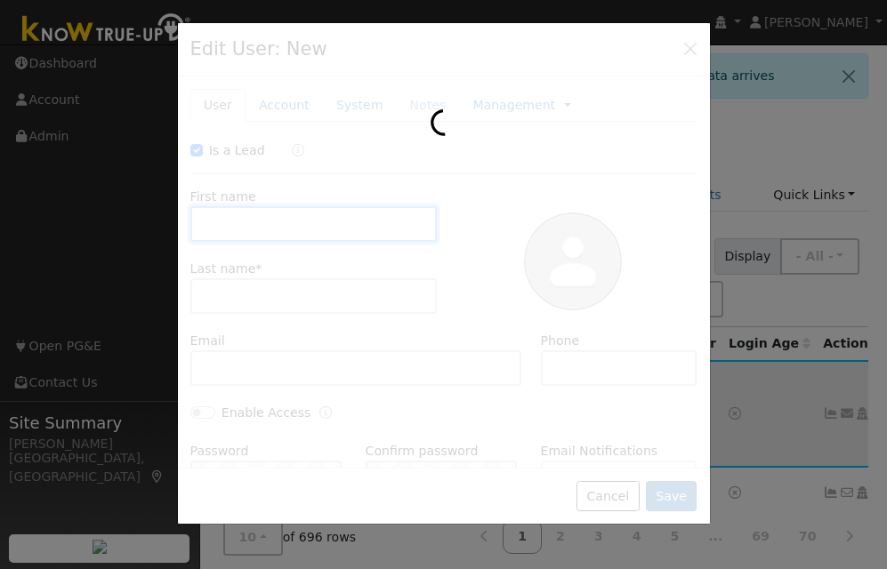
checkbox input "true"
type input "[PERSON_NAME]"
type input "[EMAIL_ADDRESS][DOMAIN_NAME]"
type input "[PHONE_NUMBER]"
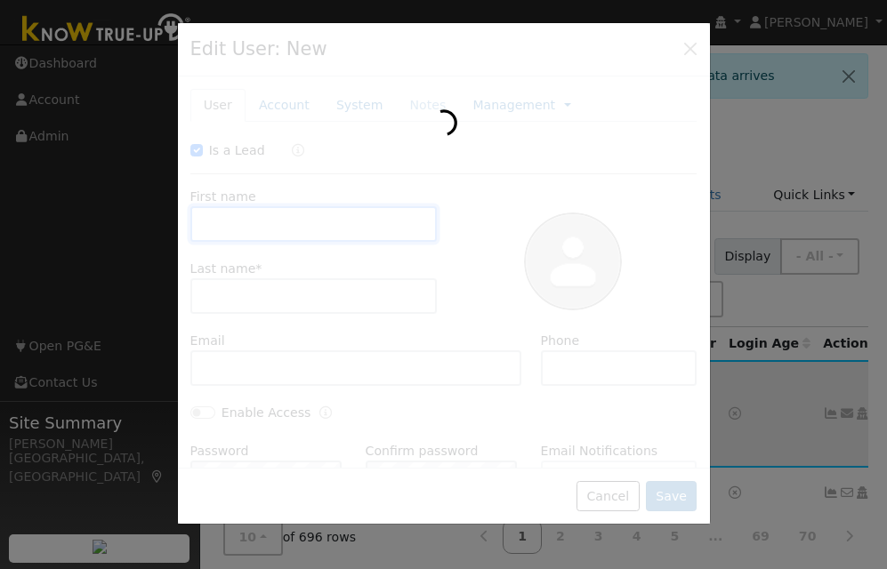
type input "[PERSON_NAME]"
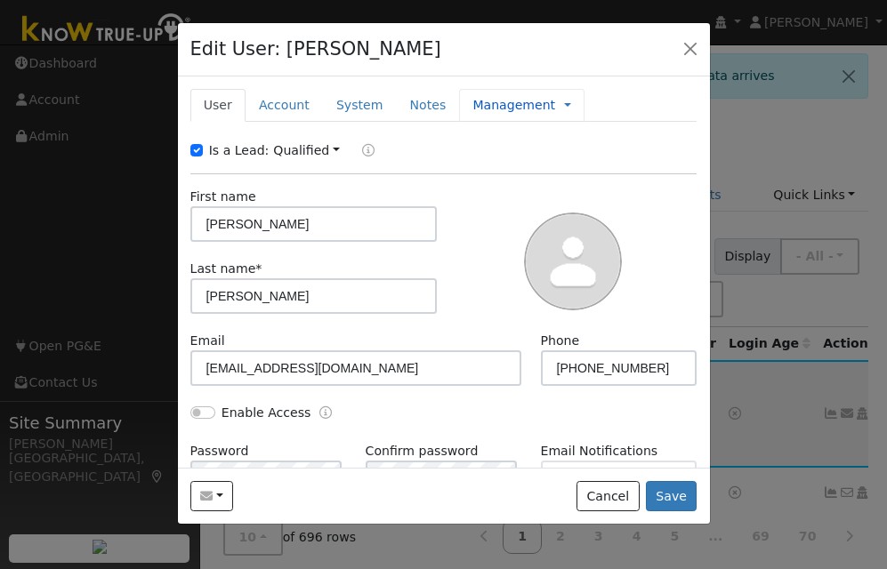
click at [472, 111] on link "Management" at bounding box center [513, 105] width 83 height 19
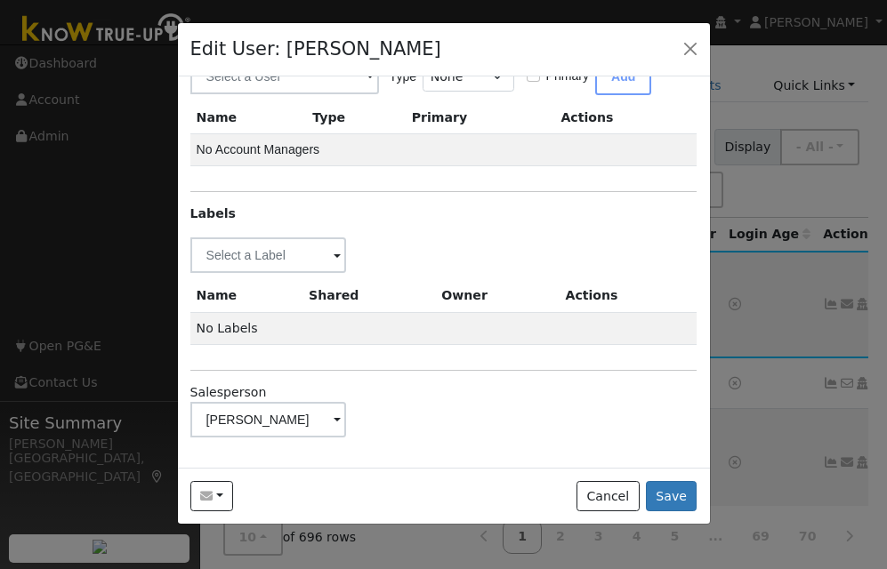
scroll to position [267, 0]
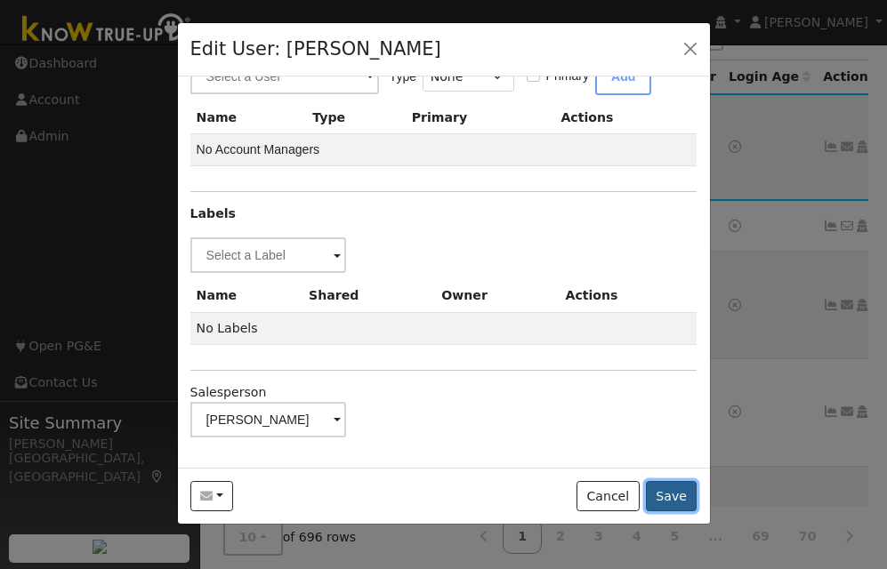
click at [670, 498] on button "Save" at bounding box center [672, 496] width 52 height 30
